Goal: Complete application form: Complete application form

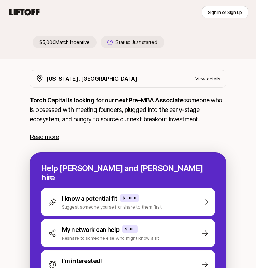
scroll to position [86, 0]
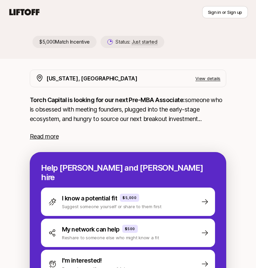
drag, startPoint x: 73, startPoint y: 43, endPoint x: 93, endPoint y: 44, distance: 20.0
click at [93, 44] on p "$5,000 Match Incentive" at bounding box center [64, 42] width 64 height 12
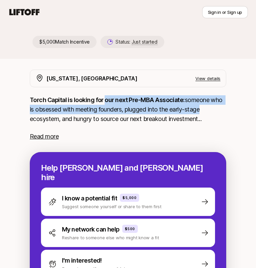
drag, startPoint x: 105, startPoint y: 101, endPoint x: 202, endPoint y: 111, distance: 97.3
click at [202, 111] on p "Torch Capital is looking for our next Pre-MBA Associate: someone who is obsesse…" at bounding box center [128, 109] width 196 height 28
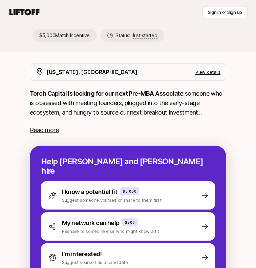
scroll to position [94, 0]
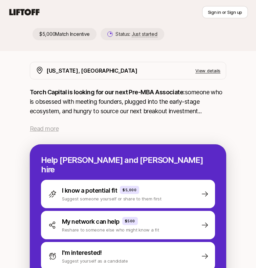
click at [50, 128] on span "Read more" at bounding box center [44, 128] width 29 height 7
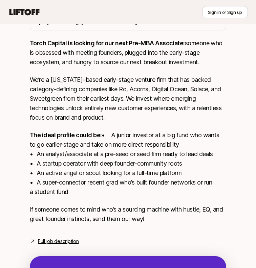
scroll to position [147, 0]
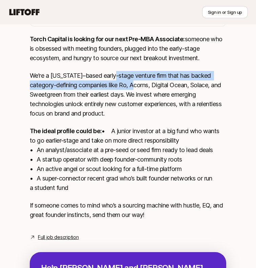
drag, startPoint x: 117, startPoint y: 80, endPoint x: 143, endPoint y: 84, distance: 26.7
click at [143, 84] on p "We’re a [US_STATE]–based early-stage venture firm that has backed category-defi…" at bounding box center [128, 94] width 196 height 47
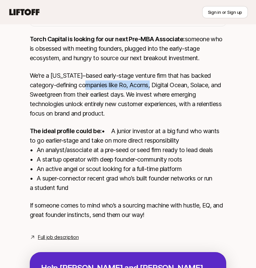
drag, startPoint x: 158, startPoint y: 86, endPoint x: 97, endPoint y: 86, distance: 60.9
click at [97, 86] on p "We’re a [US_STATE]–based early-stage venture firm that has backed category-defi…" at bounding box center [128, 94] width 196 height 47
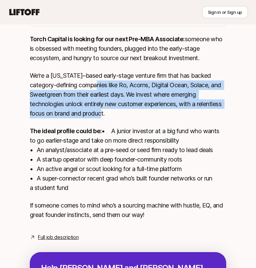
drag, startPoint x: 103, startPoint y: 88, endPoint x: 158, endPoint y: 111, distance: 59.5
click at [158, 111] on p "We’re a [US_STATE]–based early-stage venture firm that has backed category-defi…" at bounding box center [128, 94] width 196 height 47
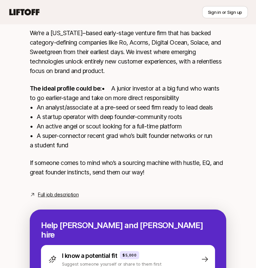
scroll to position [191, 0]
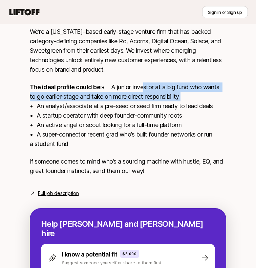
drag, startPoint x: 65, startPoint y: 93, endPoint x: 177, endPoint y: 110, distance: 112.9
click at [177, 110] on p "The ideal profile could be: • A junior investor at a big fund who wants to go e…" at bounding box center [128, 116] width 196 height 66
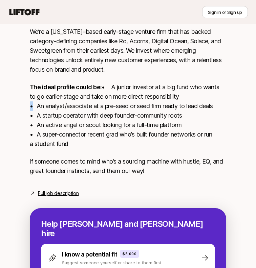
click at [177, 110] on p "The ideal profile could be: • A junior investor at a big fund who wants to go e…" at bounding box center [128, 116] width 196 height 66
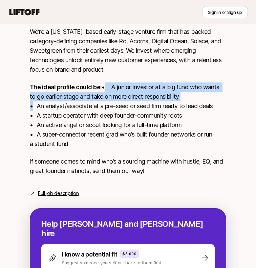
click at [177, 110] on p "The ideal profile could be: • A junior investor at a big fund who wants to go e…" at bounding box center [128, 116] width 196 height 66
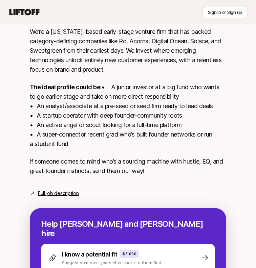
click at [175, 117] on p "The ideal profile could be: • A junior investor at a big fund who wants to go e…" at bounding box center [128, 116] width 196 height 66
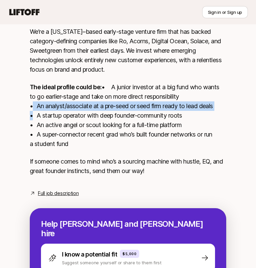
click at [175, 117] on p "The ideal profile could be: • A junior investor at a big fund who wants to go e…" at bounding box center [128, 116] width 196 height 66
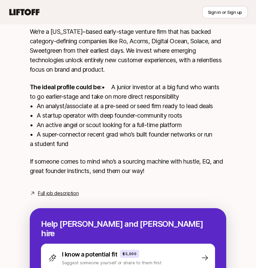
click at [191, 109] on p "The ideal profile could be: • A junior investor at a big fund who wants to go e…" at bounding box center [128, 116] width 196 height 66
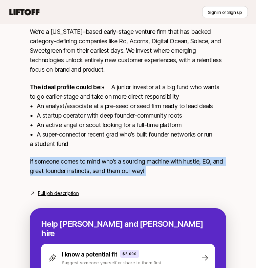
drag, startPoint x: 104, startPoint y: 162, endPoint x: 215, endPoint y: 199, distance: 117.2
click at [215, 198] on div "[US_STATE], [GEOGRAPHIC_DATA] View details Torch Capital is looking for our nex…" at bounding box center [128, 81] width 196 height 233
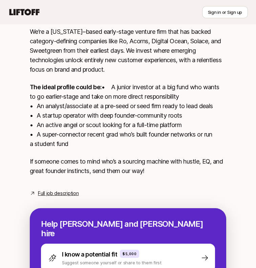
scroll to position [308, 0]
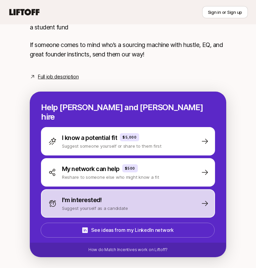
click at [165, 204] on div "I'm interested! Suggest yourself as a candidate" at bounding box center [128, 204] width 174 height 28
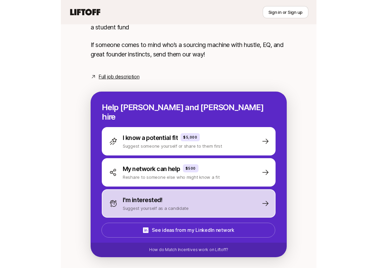
scroll to position [151, 0]
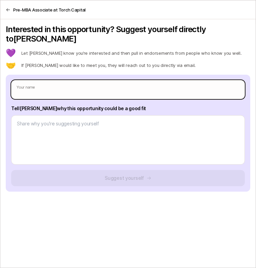
click at [149, 85] on input "text" at bounding box center [128, 89] width 234 height 19
type input "S"
type textarea "x"
type input "Sa"
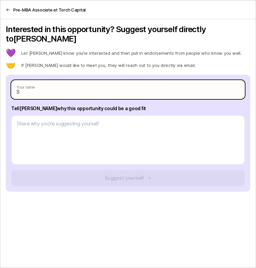
type input "Sa"
type textarea "x"
type input "[PERSON_NAME]"
type textarea "x"
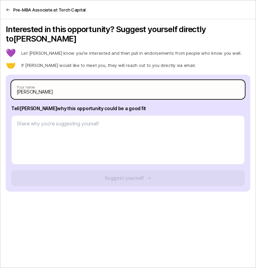
type input "[PERSON_NAME]"
type textarea "x"
type input "Samia"
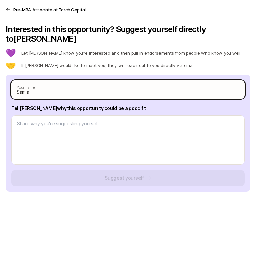
type textarea "x"
type input "Samia"
type textarea "x"
type input "[PERSON_NAME]"
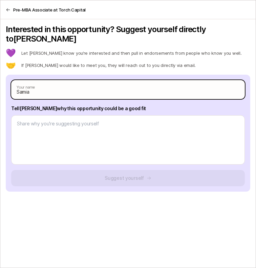
type input "[PERSON_NAME]"
type textarea "x"
type input "[PERSON_NAME]"
type textarea "x"
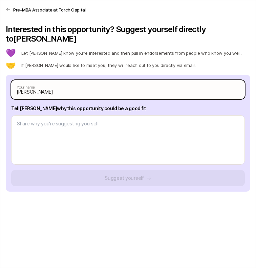
type input "[PERSON_NAME]"
type textarea "x"
type input "[PERSON_NAME]"
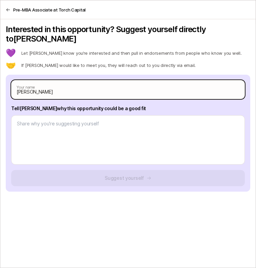
type textarea "x"
type input "[PERSON_NAME]"
type textarea "x"
type input "[PERSON_NAME]"
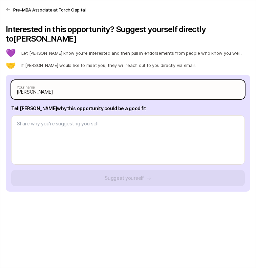
type input "[PERSON_NAME]"
type textarea "x"
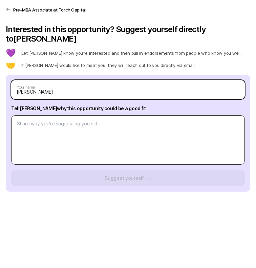
type input "[PERSON_NAME]"
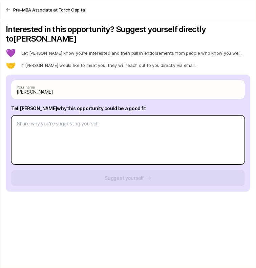
click at [99, 122] on textarea at bounding box center [128, 139] width 234 height 49
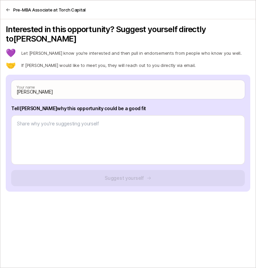
type textarea "x"
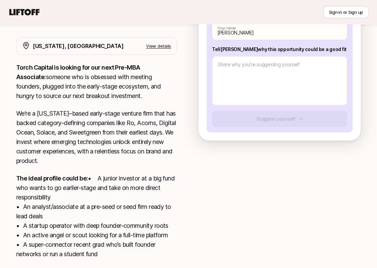
scroll to position [118, 0]
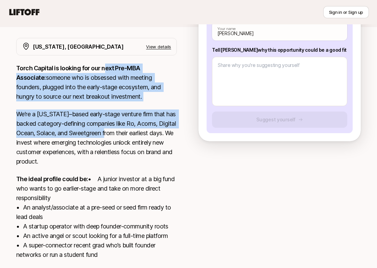
drag, startPoint x: 105, startPoint y: 69, endPoint x: 129, endPoint y: 137, distance: 72.3
click at [129, 137] on div "Torch Capital is looking for our next Pre-MBA Associate: someone who is obsesse…" at bounding box center [96, 180] width 161 height 232
click at [129, 137] on p "We’re a [US_STATE]–based early-stage venture firm that has backed category-defi…" at bounding box center [96, 138] width 161 height 57
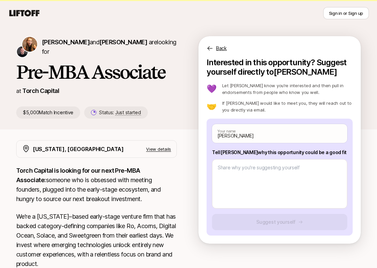
scroll to position [0, 0]
